Goal: Communication & Community: Ask a question

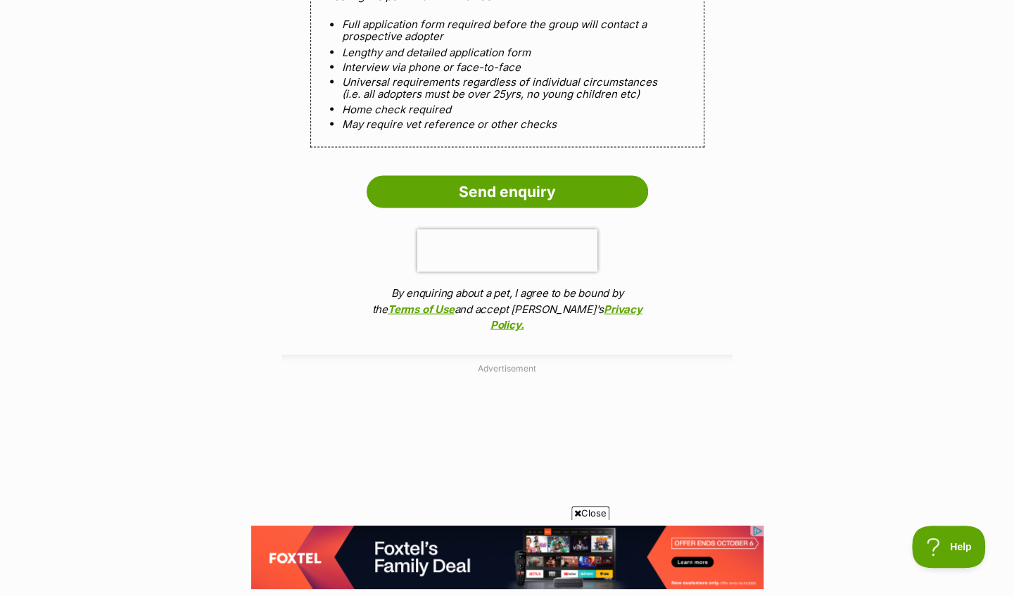
scroll to position [1337, 0]
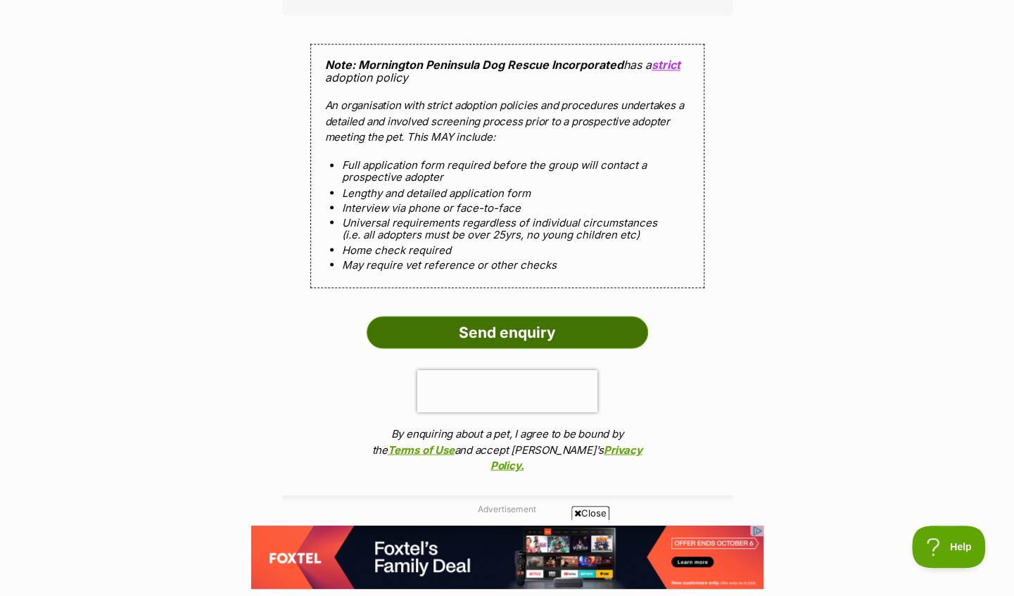
click at [491, 316] on input "Send enquiry" at bounding box center [508, 332] width 282 height 32
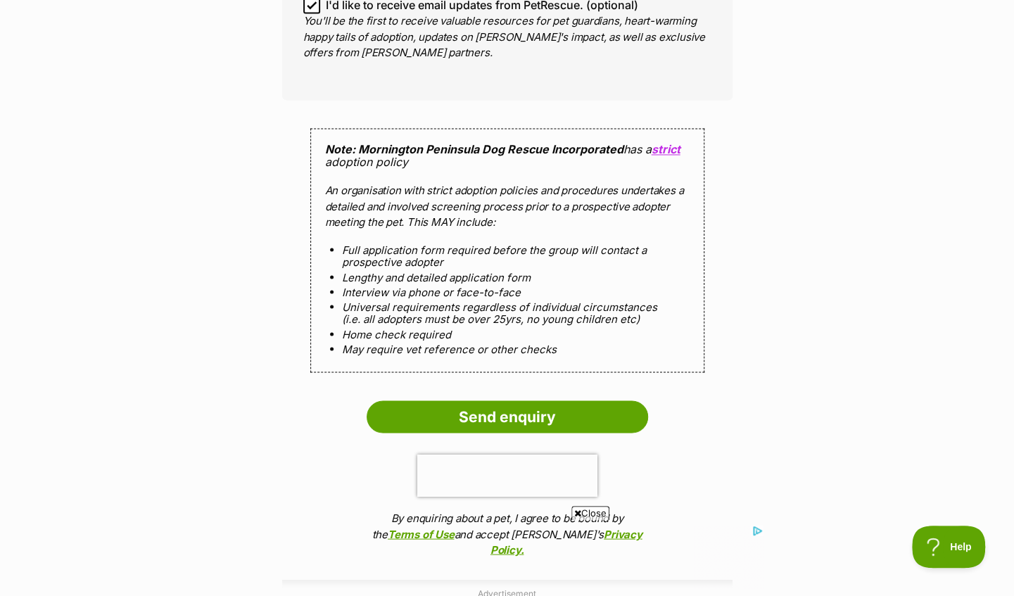
scroll to position [1478, 0]
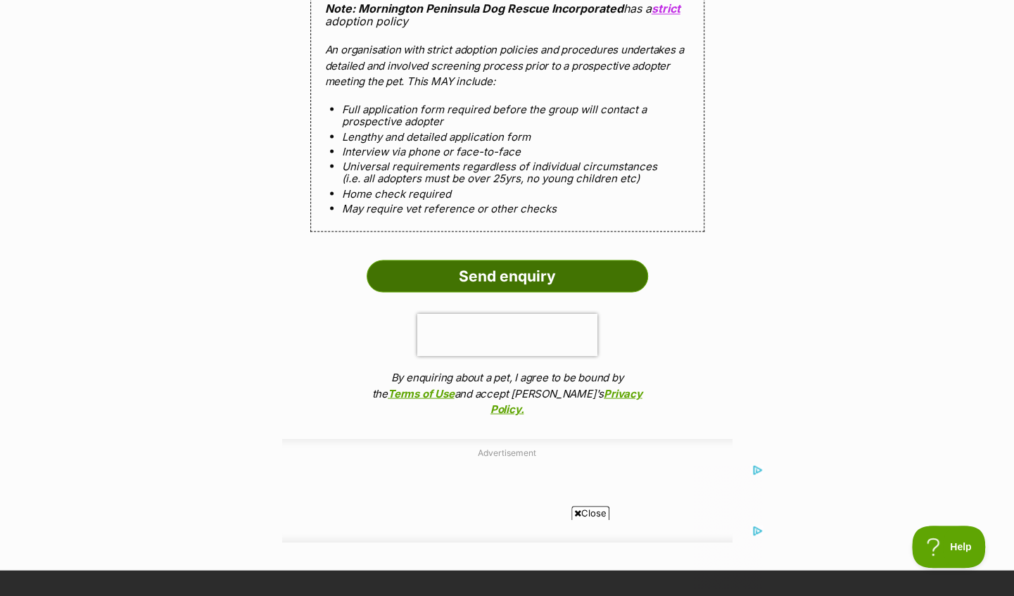
click at [578, 260] on input "Send enquiry" at bounding box center [508, 276] width 282 height 32
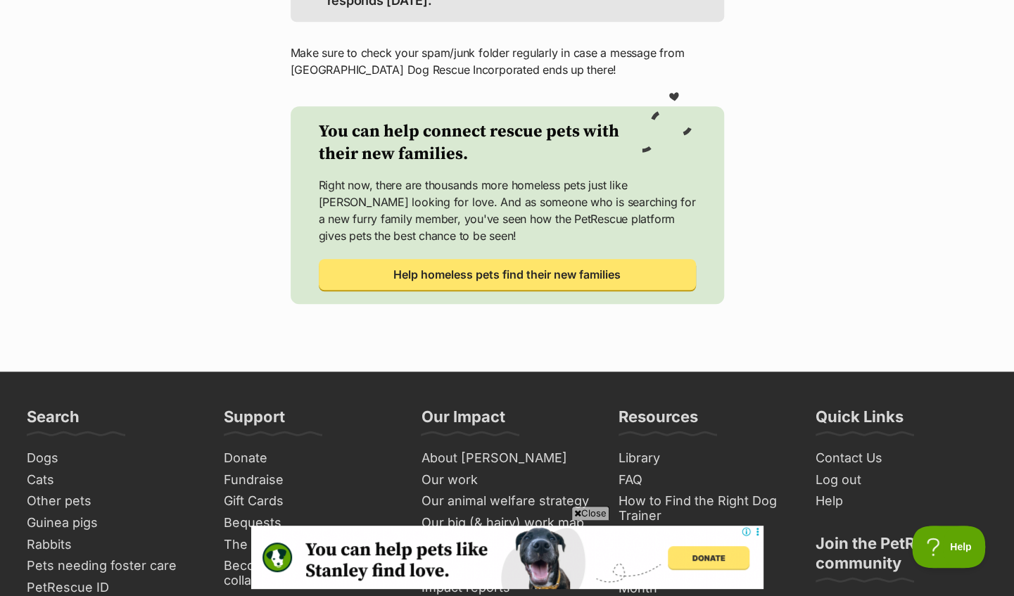
scroll to position [282, 0]
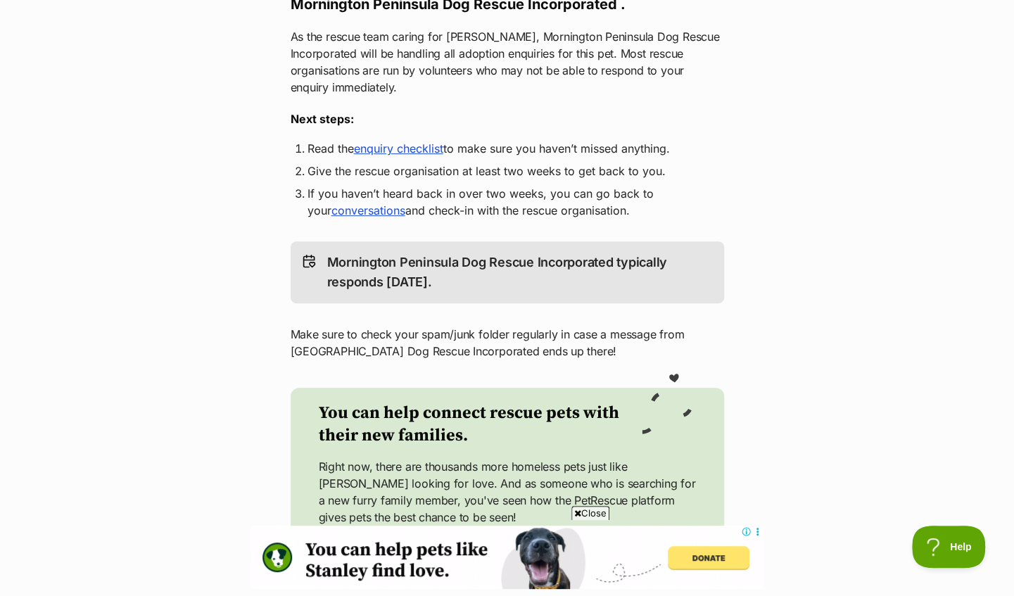
drag, startPoint x: 693, startPoint y: 452, endPoint x: 133, endPoint y: 270, distance: 588.9
click at [133, 270] on main "Return to Frankie's profile Woof! Meow! Thank you for enquiring about Frankie W…" at bounding box center [507, 235] width 1014 height 835
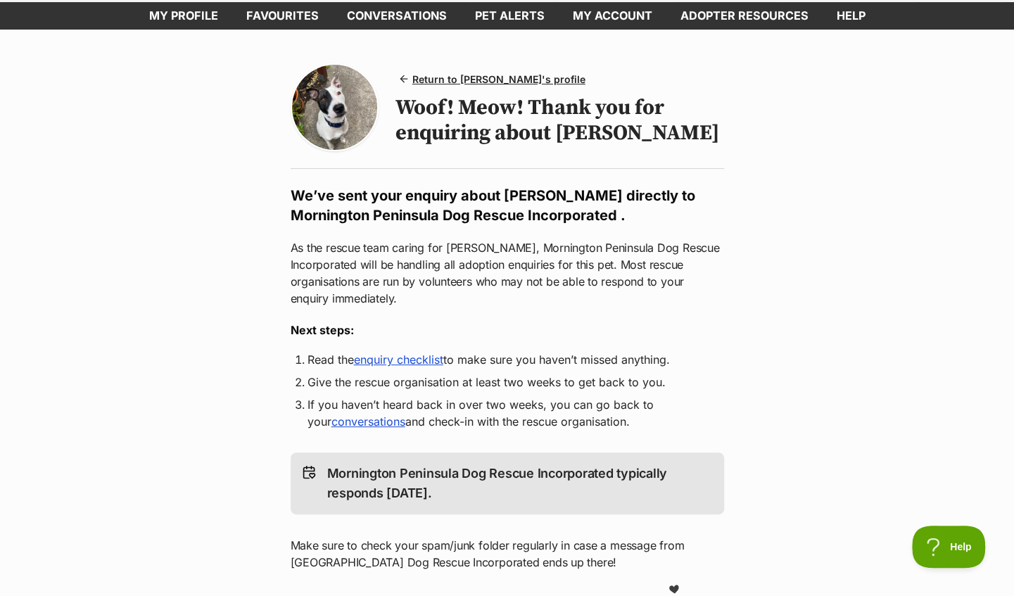
scroll to position [0, 0]
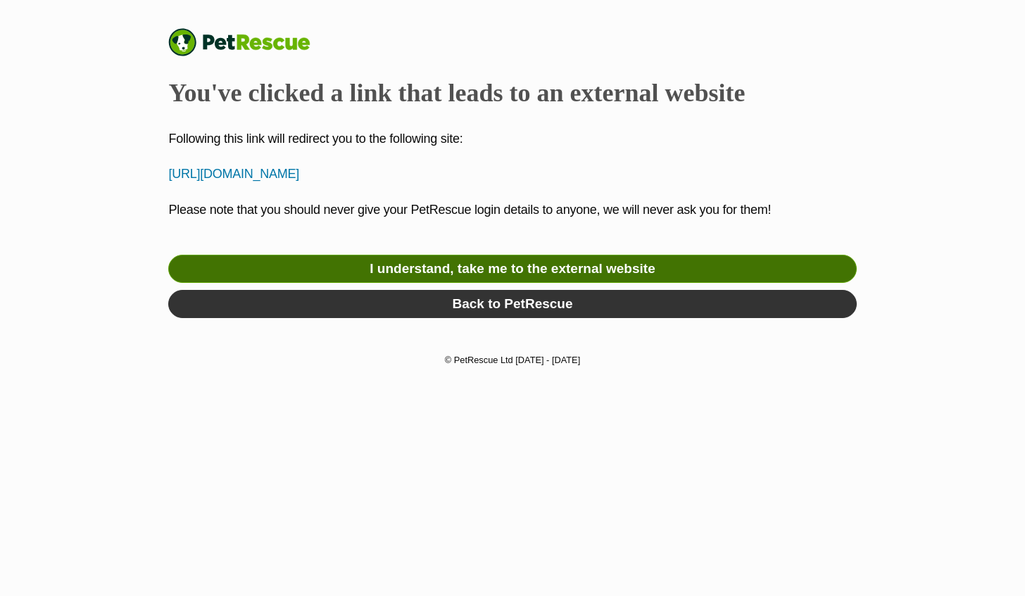
click at [543, 272] on link "I understand, take me to the external website" at bounding box center [512, 269] width 688 height 28
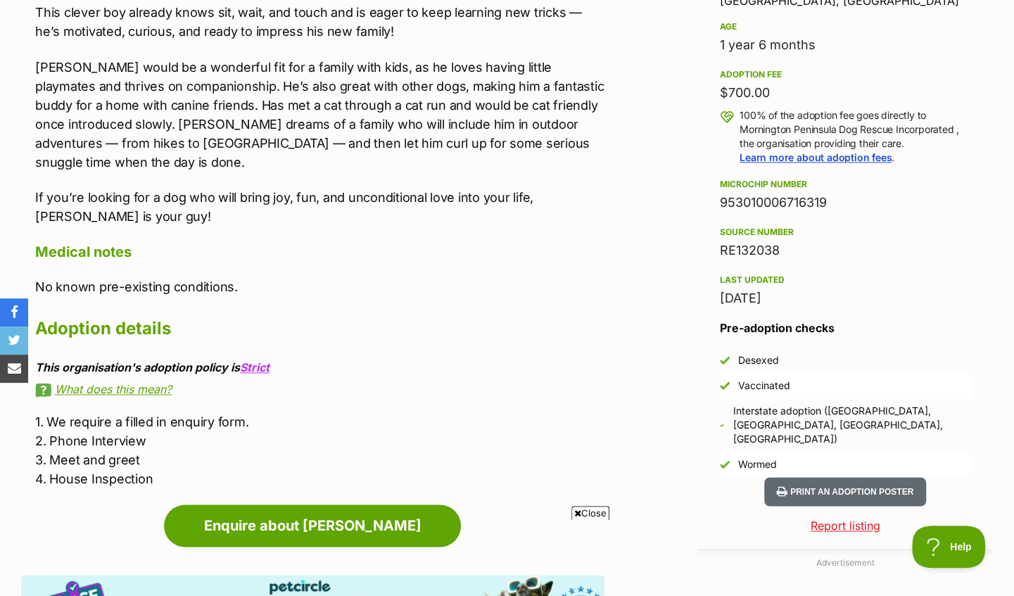
drag, startPoint x: 637, startPoint y: 204, endPoint x: 693, endPoint y: 205, distance: 55.6
click at [693, 205] on aside "Adoption information I've been adopted! This pet is no longer available On Hold…" at bounding box center [841, 430] width 303 height 1277
drag, startPoint x: 827, startPoint y: 203, endPoint x: 721, endPoint y: 196, distance: 105.8
click at [721, 196] on div "953010006716319" at bounding box center [845, 203] width 251 height 20
drag, startPoint x: 721, startPoint y: 196, endPoint x: 738, endPoint y: 198, distance: 16.4
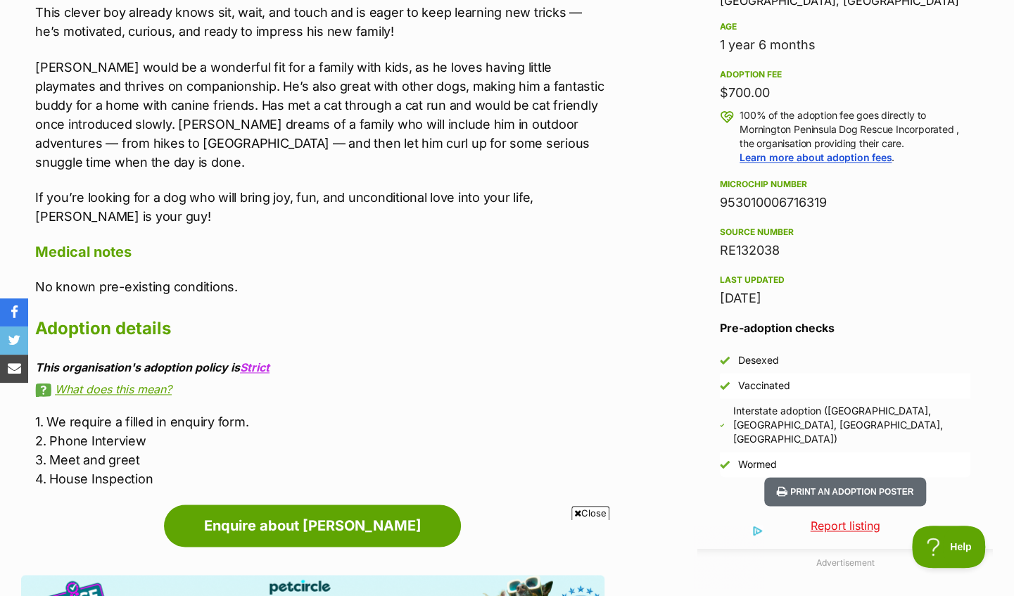
copy div "953010006716319"
